Goal: Task Accomplishment & Management: Use online tool/utility

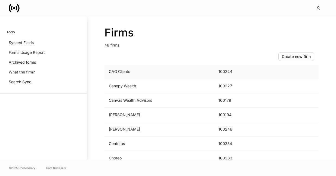
scroll to position [155, 0]
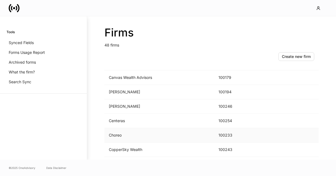
click at [120, 136] on td "Choreo" at bounding box center [160, 135] width 110 height 14
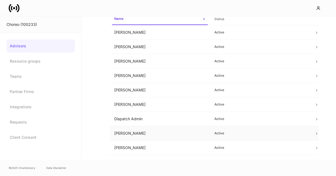
scroll to position [39, 0]
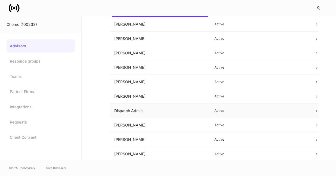
click at [164, 117] on td "Dispatch Admin" at bounding box center [160, 111] width 100 height 14
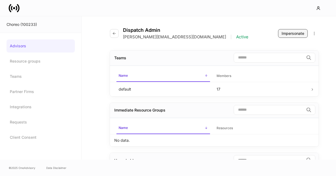
click at [284, 32] on div "Impersonate" at bounding box center [293, 33] width 23 height 5
